Goal: Navigation & Orientation: Find specific page/section

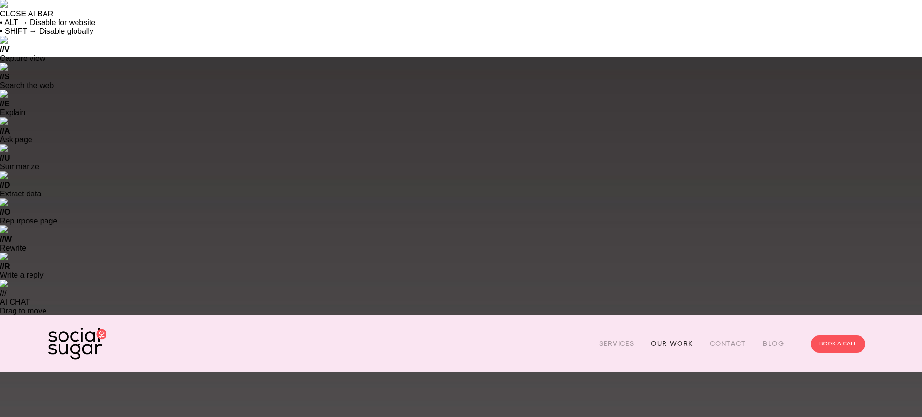
click at [664, 336] on link "Our Work" at bounding box center [672, 343] width 42 height 15
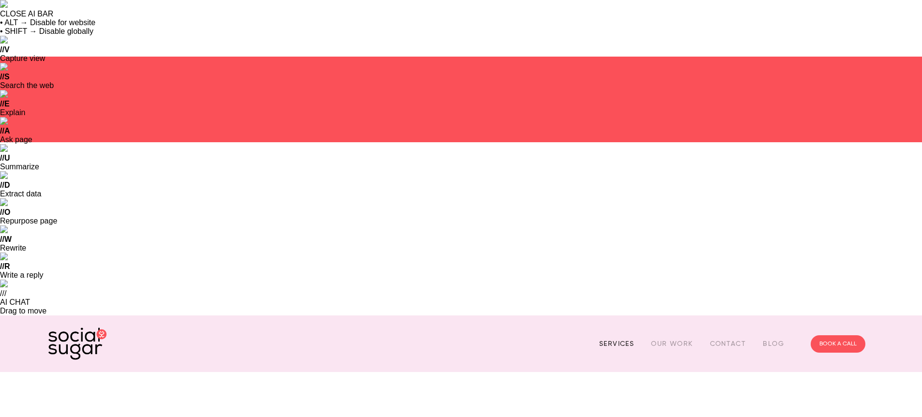
click at [609, 336] on link "Services" at bounding box center [616, 343] width 35 height 15
